Goal: Task Accomplishment & Management: Manage account settings

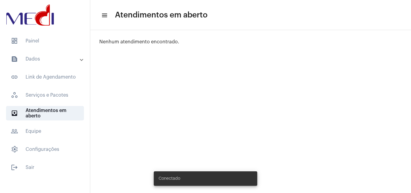
click at [123, 33] on div "Pesquisar por email search Items per page: 50 0 de 0 Nenhum atendimento encontr…" at bounding box center [250, 38] width 321 height 17
click at [35, 40] on span "dashboard Painel" at bounding box center [45, 41] width 78 height 14
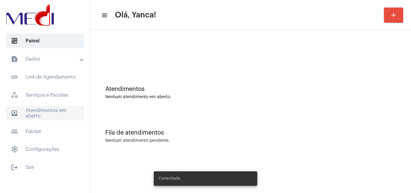
click at [55, 114] on span "outbox_outline Atendimentos em aberto" at bounding box center [45, 113] width 78 height 14
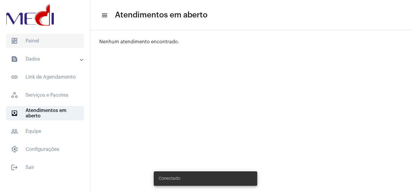
click at [58, 41] on span "dashboard Painel" at bounding box center [45, 41] width 78 height 14
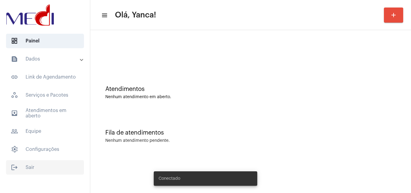
click at [30, 167] on span "logout Sair" at bounding box center [45, 167] width 78 height 14
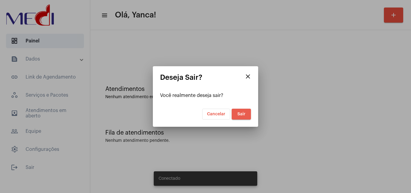
click at [239, 114] on span "Sair" at bounding box center [241, 114] width 8 height 4
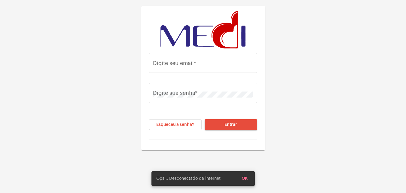
type input "yanca.medi@gmail.com"
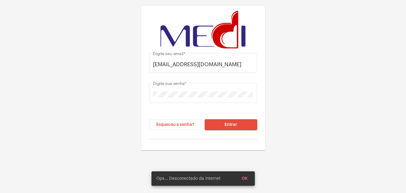
click at [226, 123] on span "Entrar" at bounding box center [231, 124] width 13 height 4
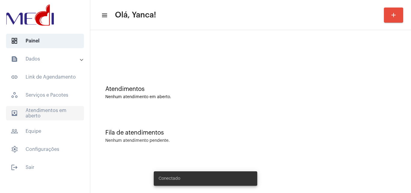
click at [47, 111] on span "outbox_outline Atendimentos em aberto" at bounding box center [45, 113] width 78 height 14
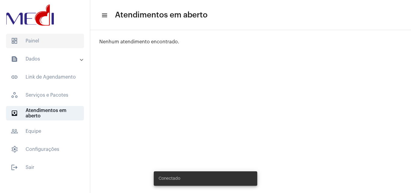
click at [54, 39] on span "dashboard Painel" at bounding box center [45, 41] width 78 height 14
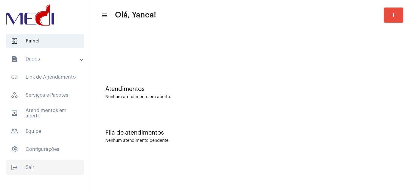
click at [38, 164] on span "logout Sair" at bounding box center [45, 167] width 78 height 14
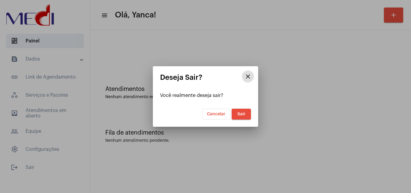
click at [244, 112] on button "Sair" at bounding box center [241, 114] width 19 height 11
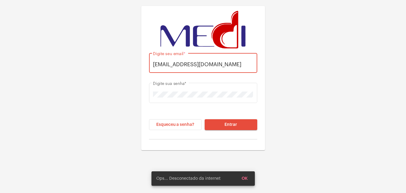
click at [204, 64] on input "[EMAIL_ADDRESS][DOMAIN_NAME]" at bounding box center [203, 64] width 100 height 6
type input "[EMAIL_ADDRESS][DOMAIN_NAME]"
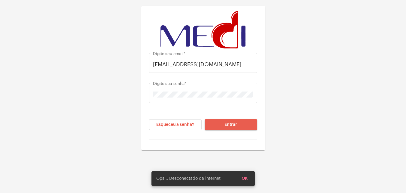
click at [237, 119] on button "Entrar" at bounding box center [231, 124] width 53 height 11
